Goal: Information Seeking & Learning: Learn about a topic

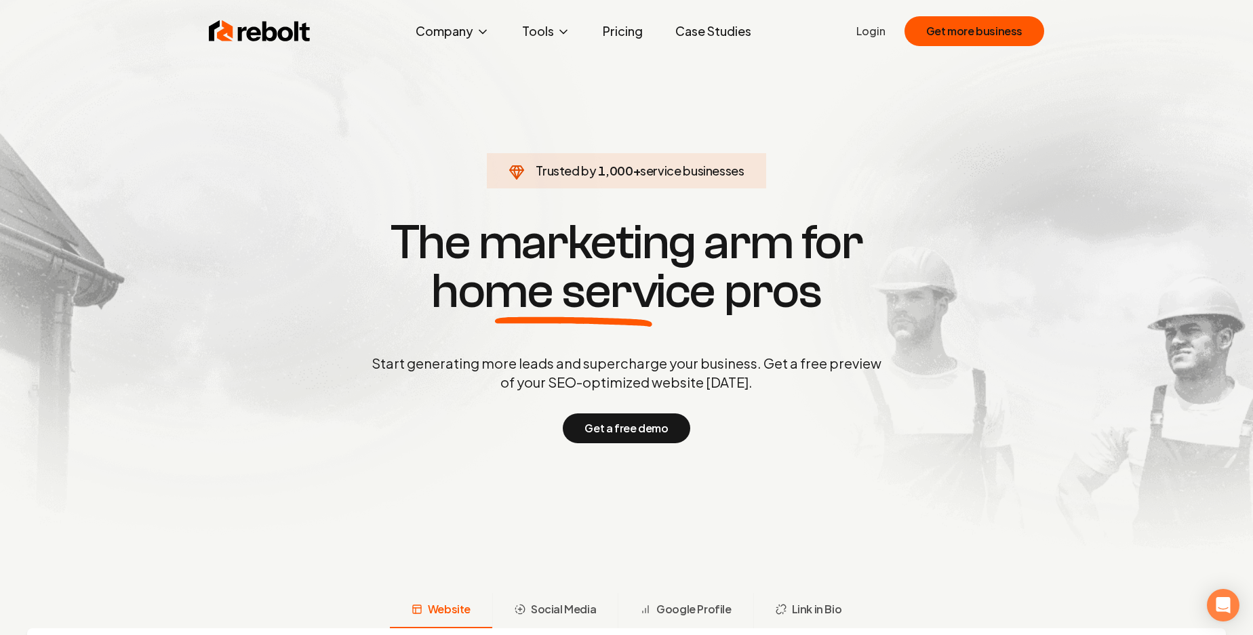
click at [619, 39] on link "Pricing" at bounding box center [623, 31] width 62 height 27
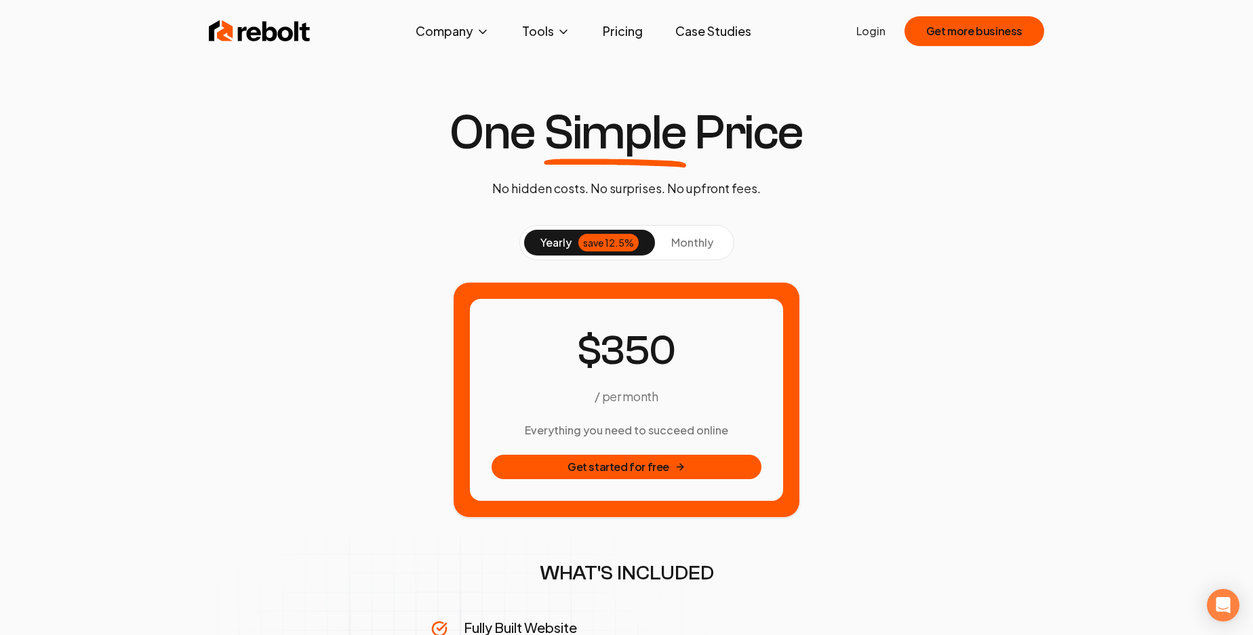
click at [713, 256] on button "monthly" at bounding box center [692, 243] width 75 height 26
click at [605, 252] on div "save 12.5%" at bounding box center [608, 243] width 60 height 18
click at [713, 249] on span "monthly" at bounding box center [692, 242] width 42 height 14
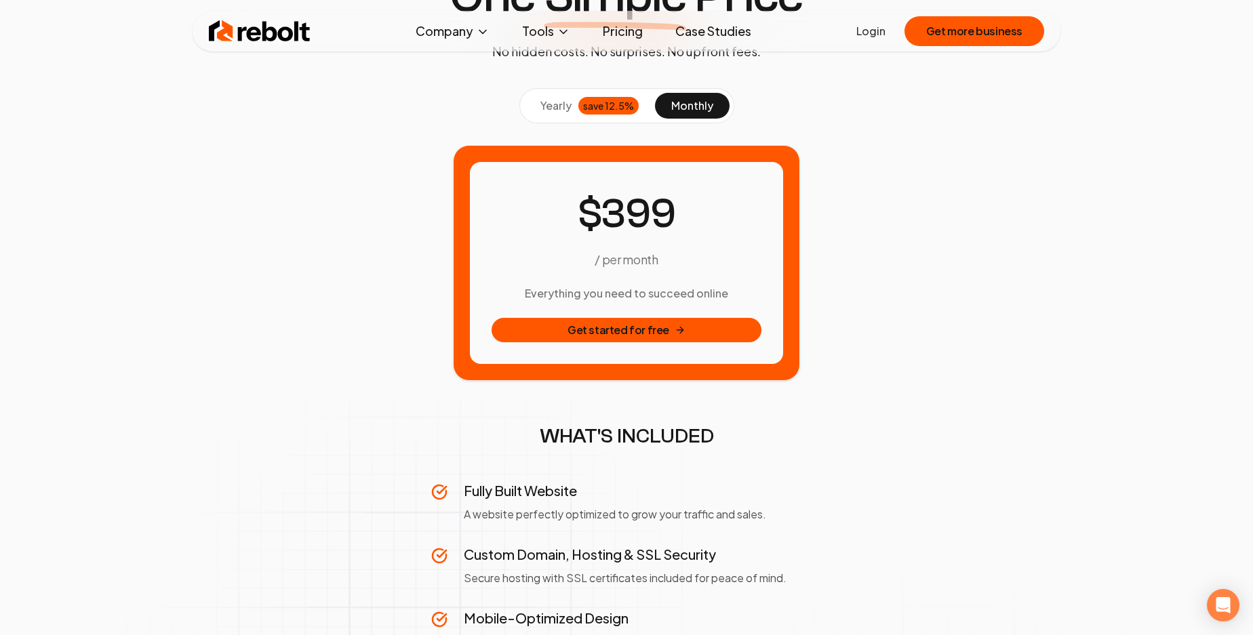
scroll to position [184, 0]
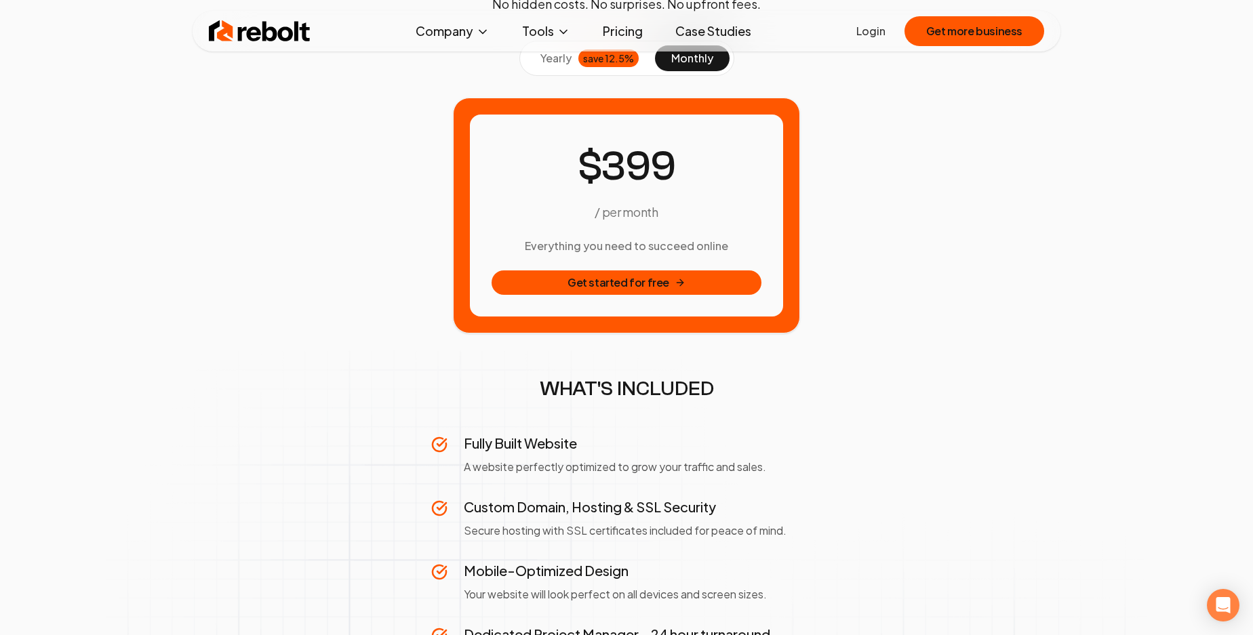
click at [725, 37] on link "Case Studies" at bounding box center [713, 31] width 98 height 27
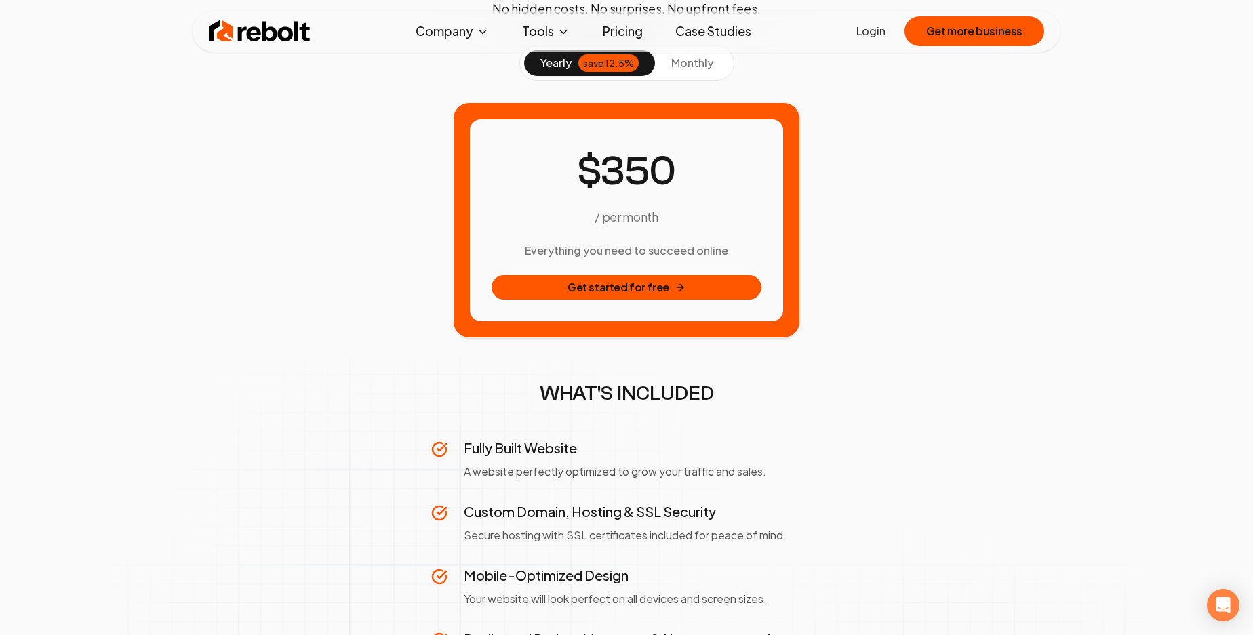
scroll to position [184, 0]
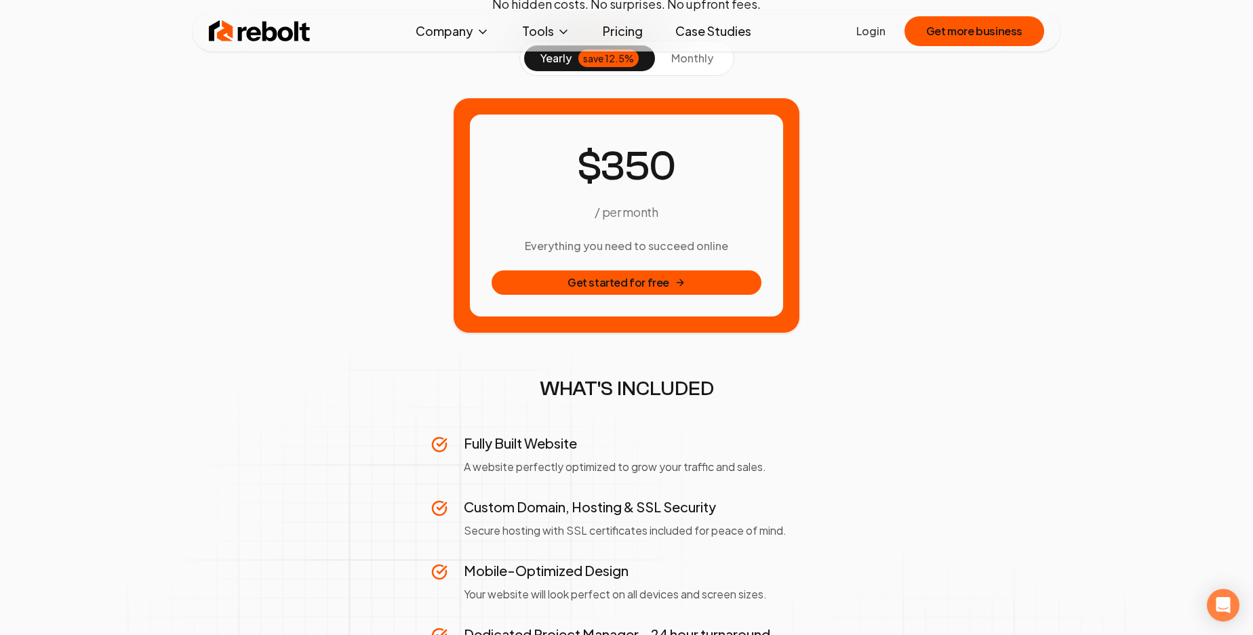
drag, startPoint x: 673, startPoint y: 107, endPoint x: 691, endPoint y: 94, distance: 22.8
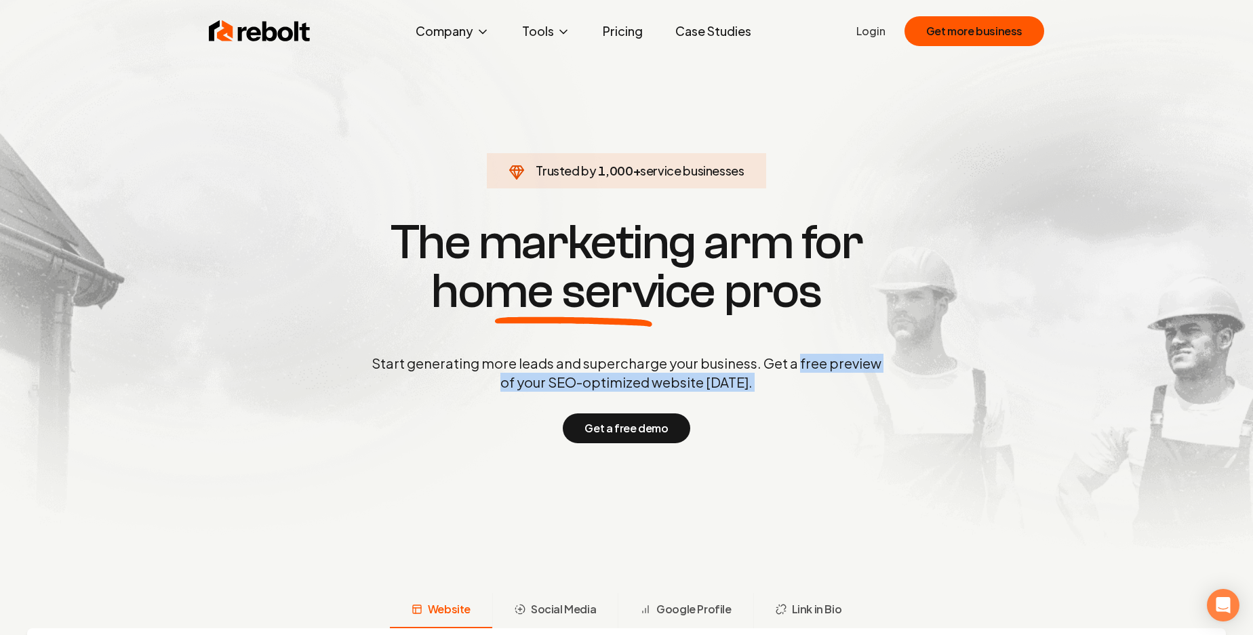
drag, startPoint x: 431, startPoint y: 428, endPoint x: 433, endPoint y: 435, distance: 7.6
click at [433, 435] on div "Start generating more leads and supercharge your business. Get a free preview o…" at bounding box center [626, 398] width 515 height 89
